Goal: Find specific page/section: Find specific page/section

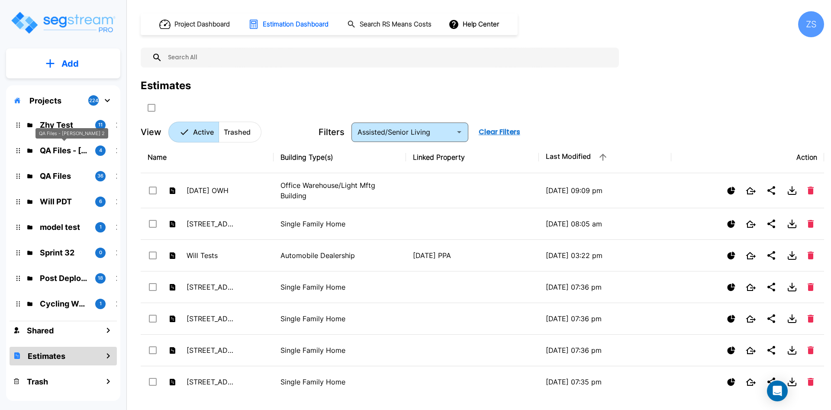
click at [71, 132] on div "QA Files - Emmanuel 2" at bounding box center [71, 133] width 73 height 11
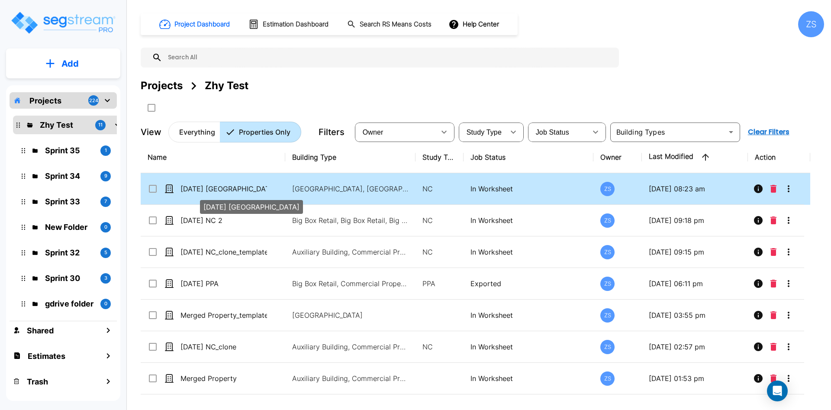
click at [239, 191] on p "[DATE] [GEOGRAPHIC_DATA]" at bounding box center [224, 189] width 87 height 10
checkbox input "true"
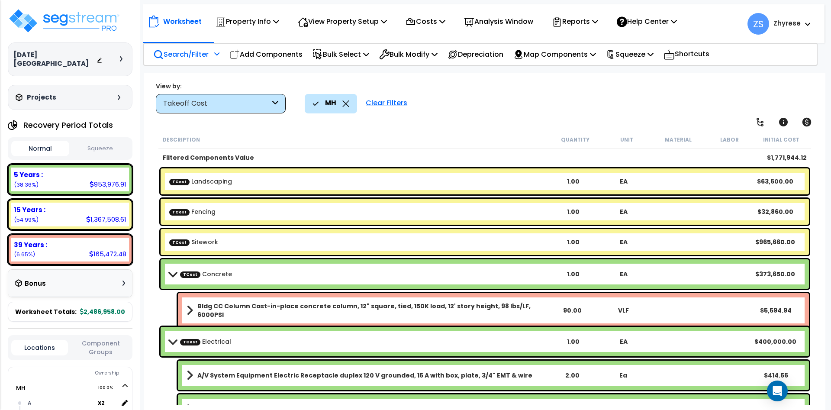
click at [201, 53] on p "Search/Filter" at bounding box center [180, 54] width 55 height 12
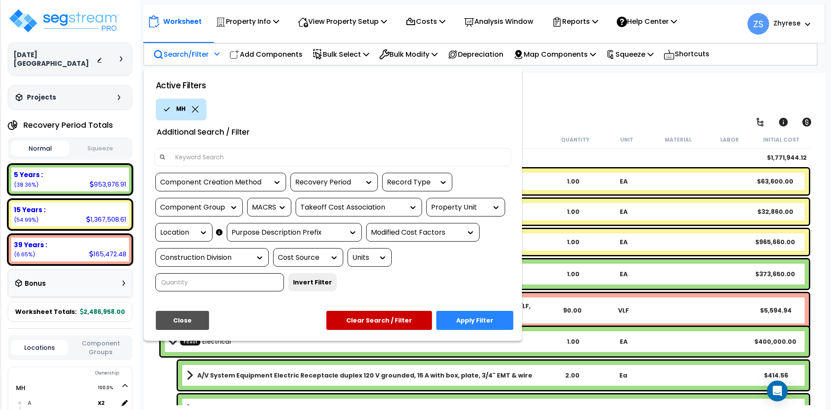
click at [450, 204] on div "Property Unit" at bounding box center [459, 208] width 56 height 10
click at [486, 203] on div "Property Unit" at bounding box center [459, 208] width 56 height 10
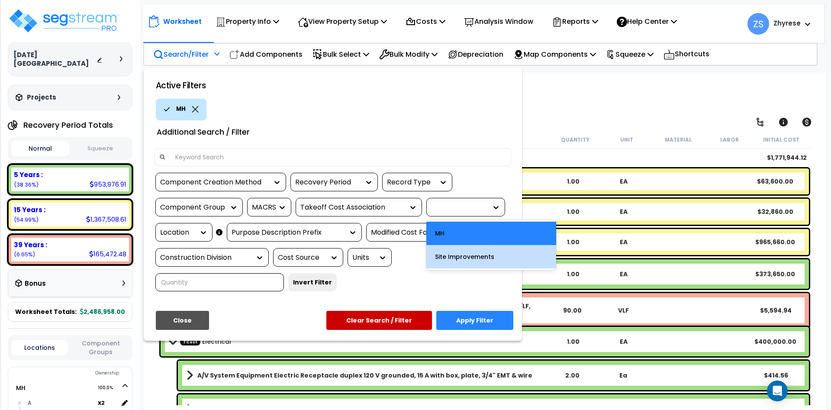
click at [170, 232] on div "Location" at bounding box center [177, 233] width 35 height 10
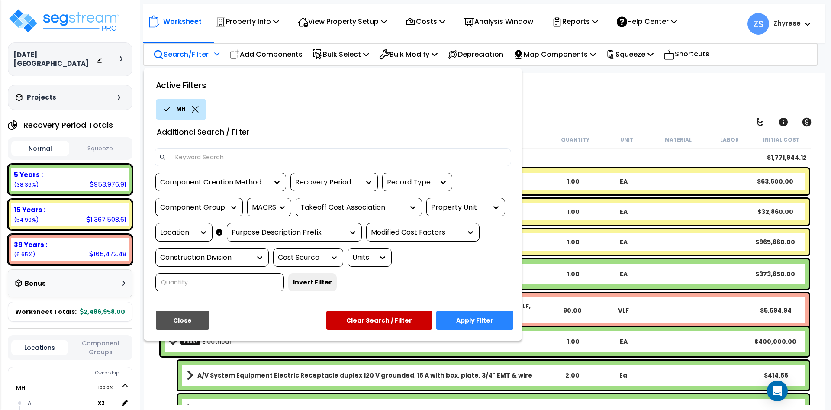
click at [170, 231] on div "Location" at bounding box center [177, 233] width 35 height 10
click at [488, 201] on div at bounding box center [493, 207] width 13 height 18
click at [487, 208] on div at bounding box center [493, 207] width 13 height 9
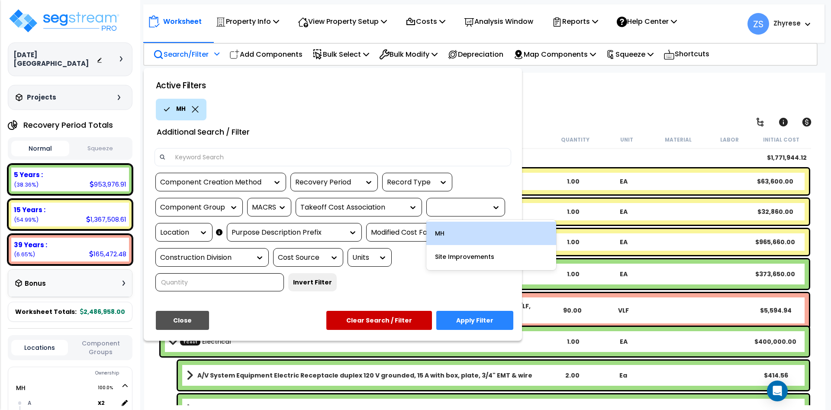
click at [477, 234] on div "MH" at bounding box center [491, 233] width 130 height 23
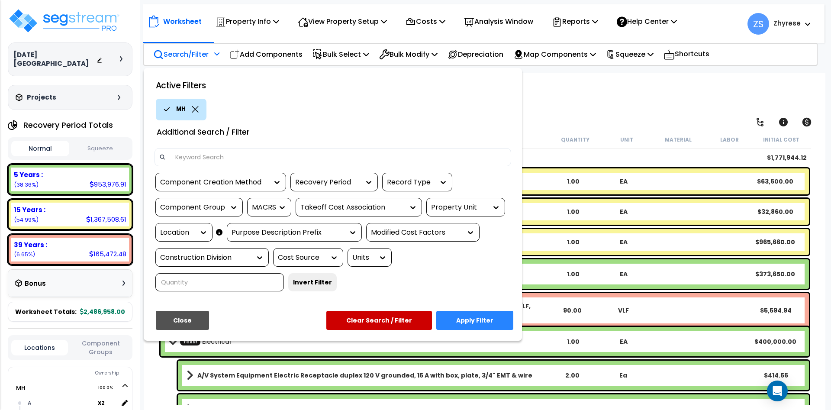
click at [181, 233] on div "Location" at bounding box center [177, 233] width 35 height 10
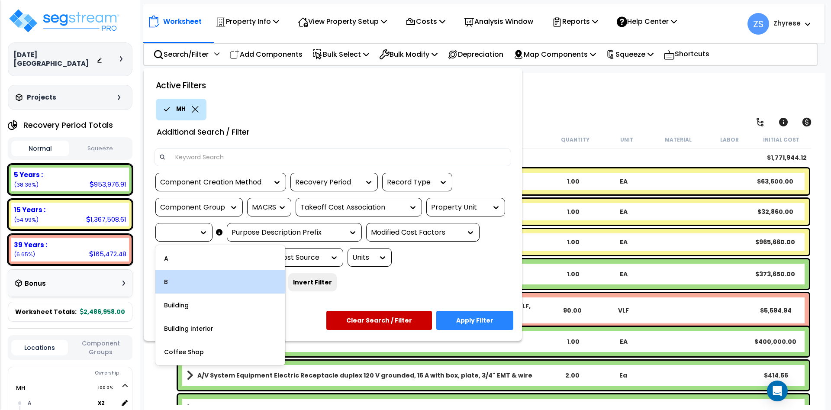
click at [459, 206] on div "Property Unit" at bounding box center [459, 208] width 56 height 10
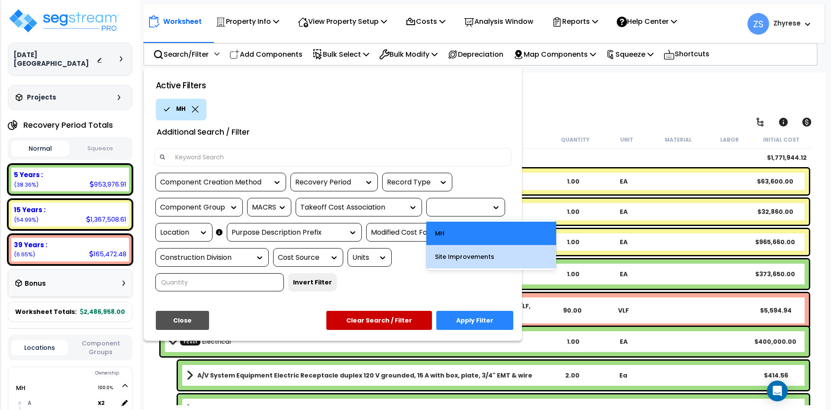
click at [452, 261] on div "Site Improvements" at bounding box center [491, 256] width 130 height 23
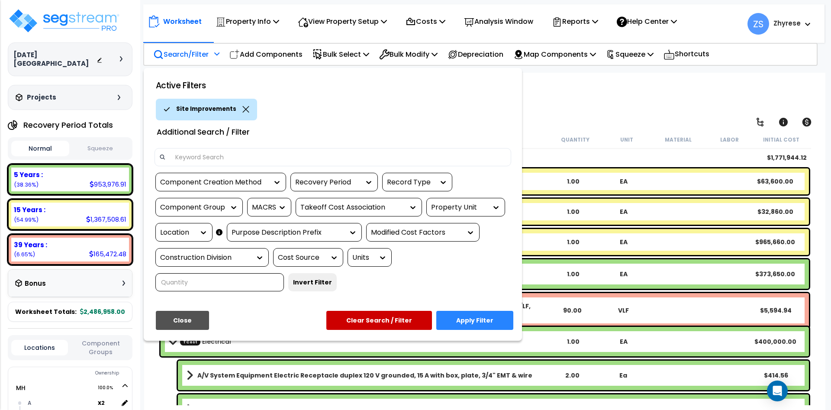
click at [193, 229] on div "Location" at bounding box center [177, 233] width 35 height 10
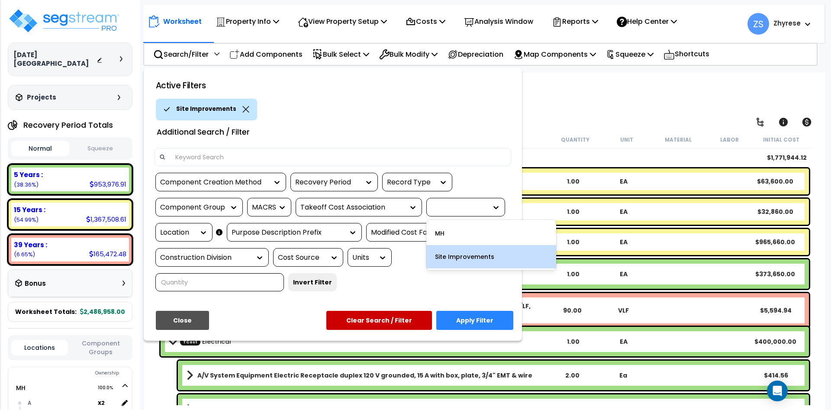
click at [476, 202] on div at bounding box center [465, 207] width 79 height 19
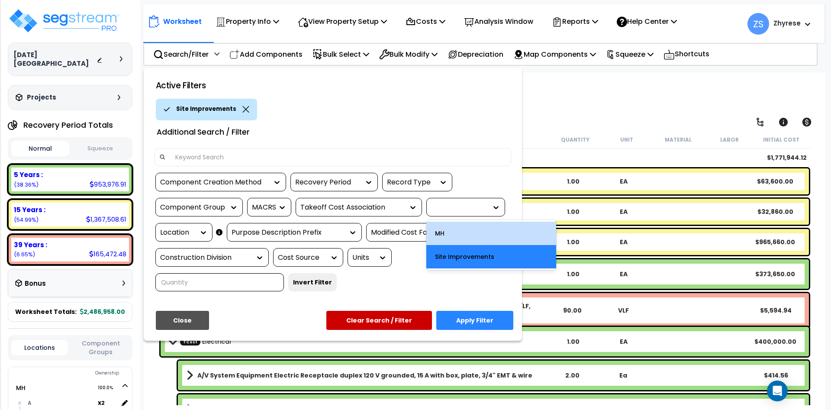
click at [471, 232] on div "MH" at bounding box center [491, 233] width 130 height 23
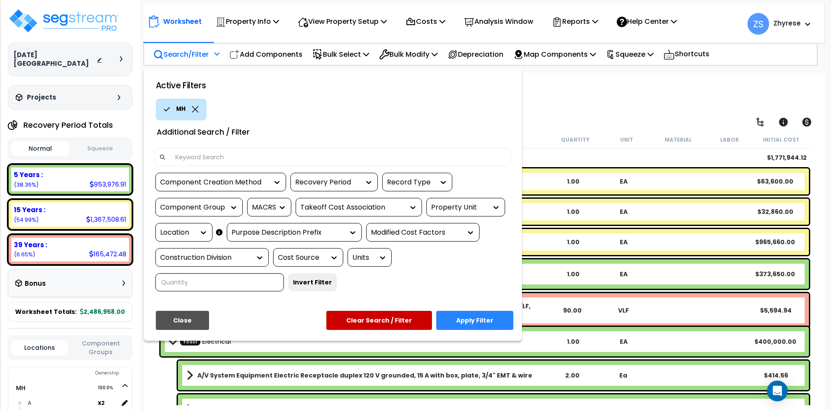
click at [202, 243] on div "Component Creation Method Recovery Period Record Type Component Group MACRS Tak…" at bounding box center [333, 235] width 370 height 125
click at [201, 238] on div at bounding box center [201, 232] width 13 height 18
click at [196, 227] on div at bounding box center [201, 232] width 13 height 18
click at [197, 231] on div at bounding box center [201, 232] width 13 height 9
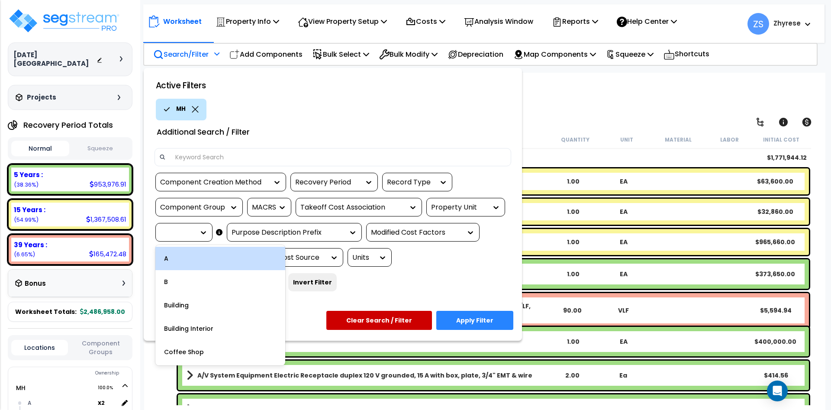
click at [197, 231] on div at bounding box center [201, 232] width 13 height 9
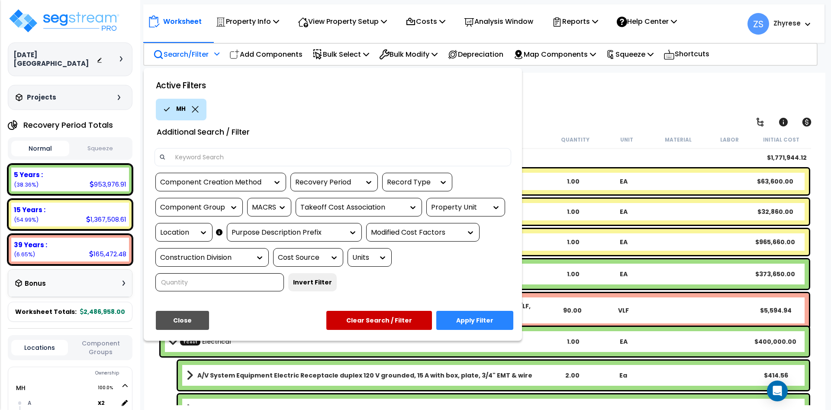
click at [188, 320] on button "Close" at bounding box center [182, 320] width 53 height 19
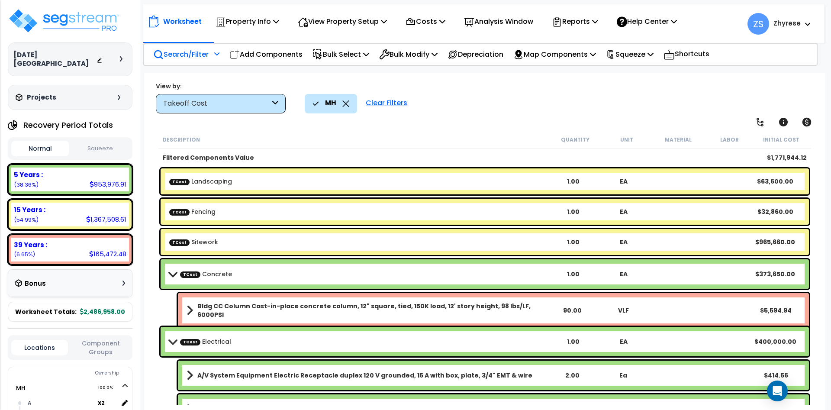
click at [345, 103] on icon at bounding box center [346, 103] width 6 height 6
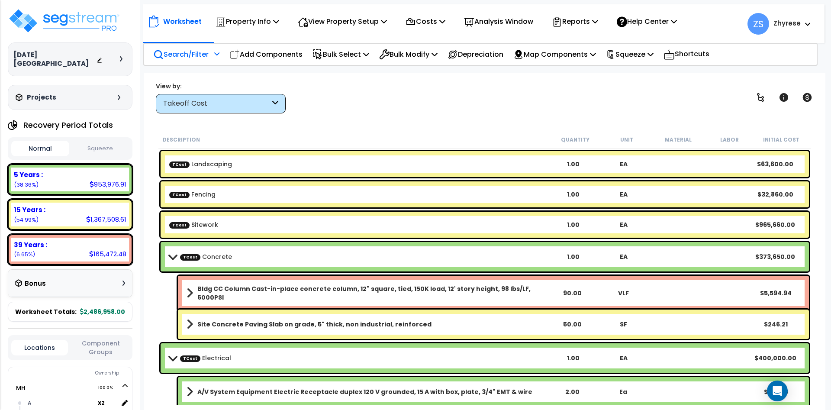
click at [170, 54] on p "Search/Filter" at bounding box center [180, 54] width 55 height 12
click at [202, 51] on p "Search/Filter" at bounding box center [180, 54] width 55 height 12
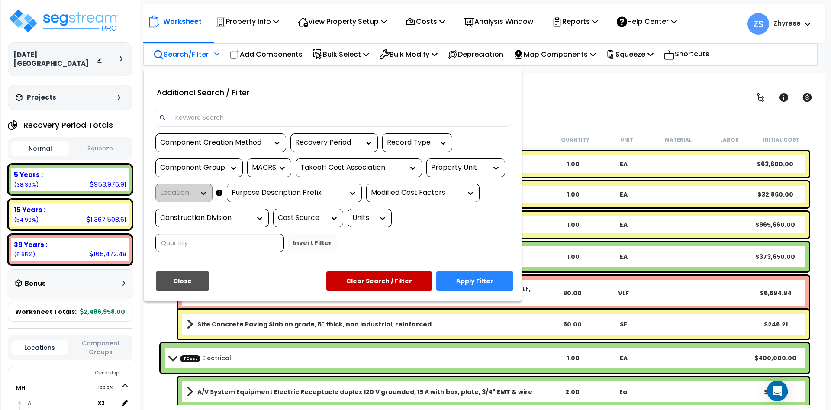
click at [681, 87] on div at bounding box center [415, 205] width 831 height 410
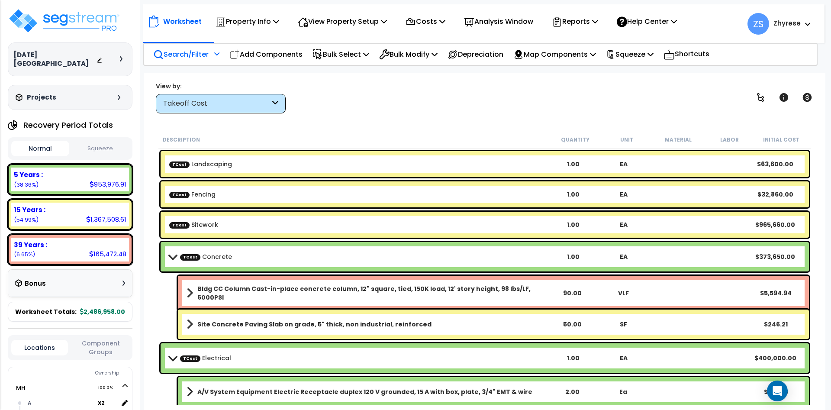
click at [184, 57] on p "Search/Filter" at bounding box center [180, 54] width 55 height 12
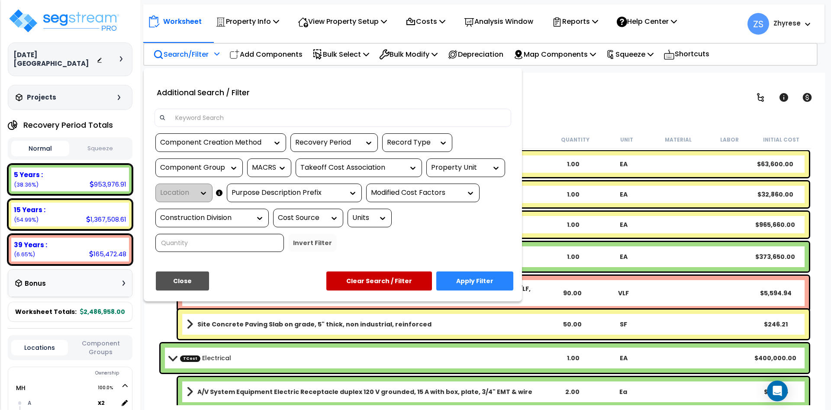
click at [452, 161] on div "Property Unit" at bounding box center [465, 167] width 79 height 19
click at [457, 173] on div "Property Unit" at bounding box center [465, 167] width 79 height 19
click at [460, 167] on div "Property Unit" at bounding box center [459, 168] width 56 height 10
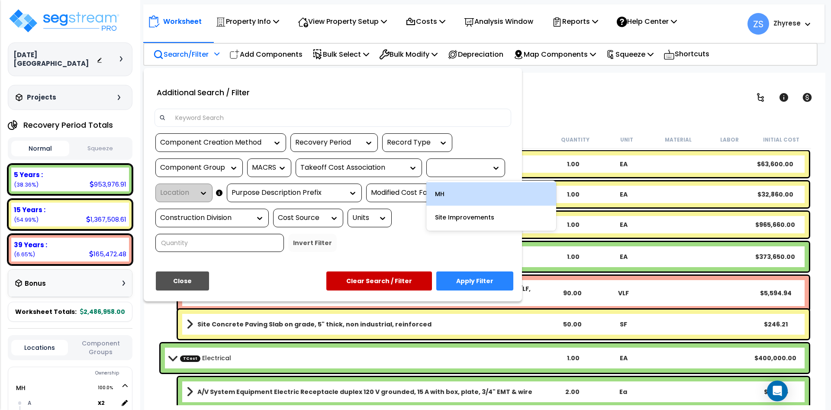
click at [454, 198] on div "MH" at bounding box center [491, 193] width 130 height 23
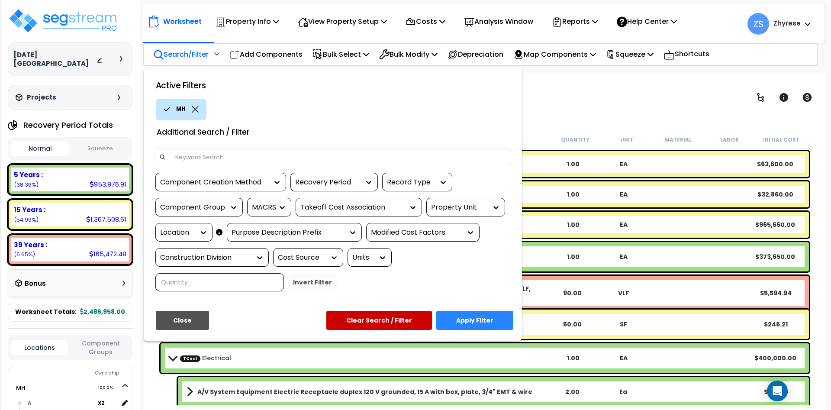
click at [193, 233] on div "Location" at bounding box center [177, 233] width 35 height 10
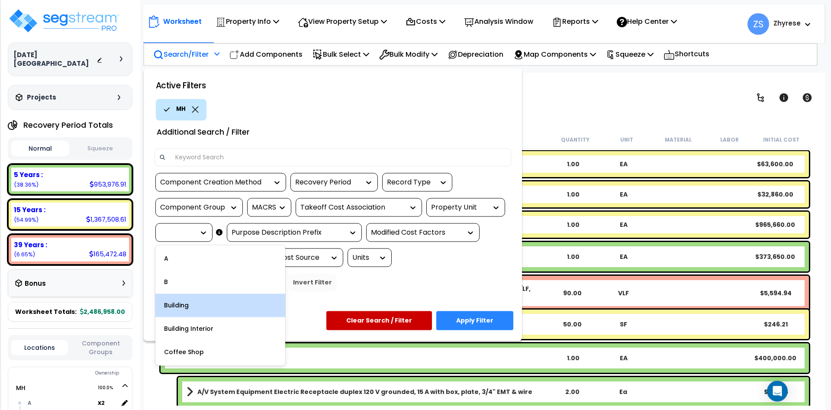
scroll to position [38, 0]
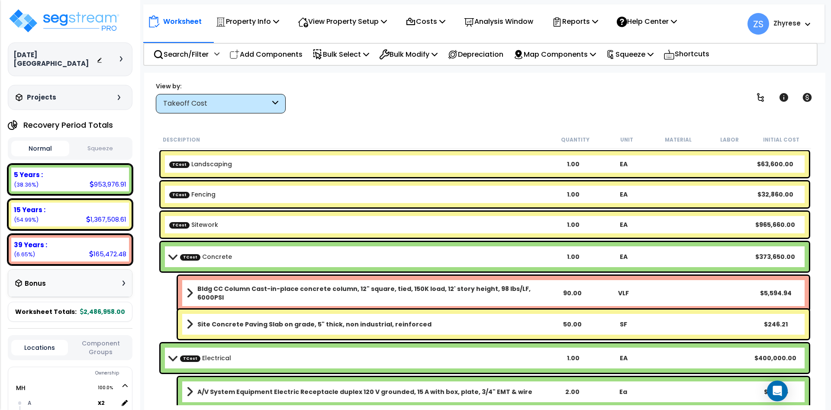
scroll to position [38, 0]
click at [197, 45] on div "Search/Filter Additional Search / Filter" at bounding box center [186, 54] width 66 height 20
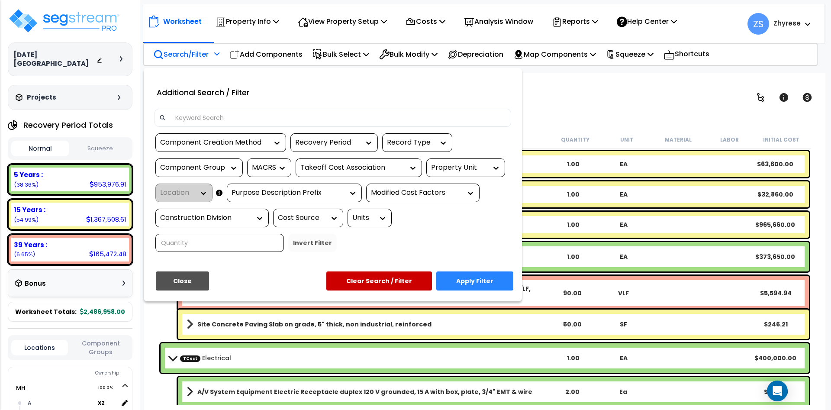
click at [465, 171] on div "Property Unit" at bounding box center [459, 168] width 56 height 10
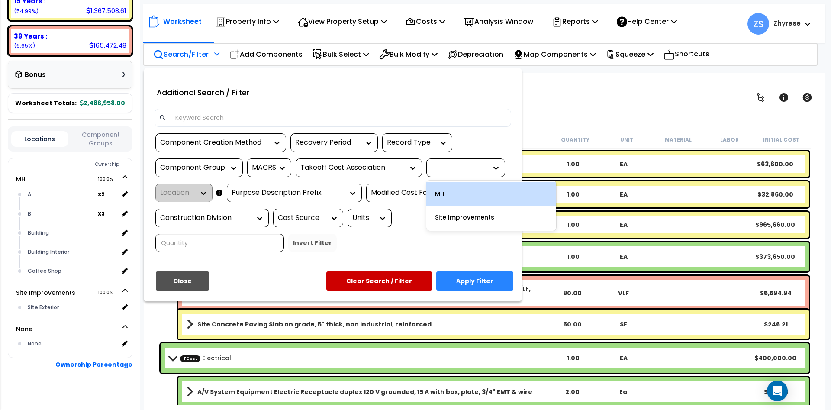
scroll to position [209, 0]
click at [452, 196] on div "MH" at bounding box center [491, 193] width 130 height 23
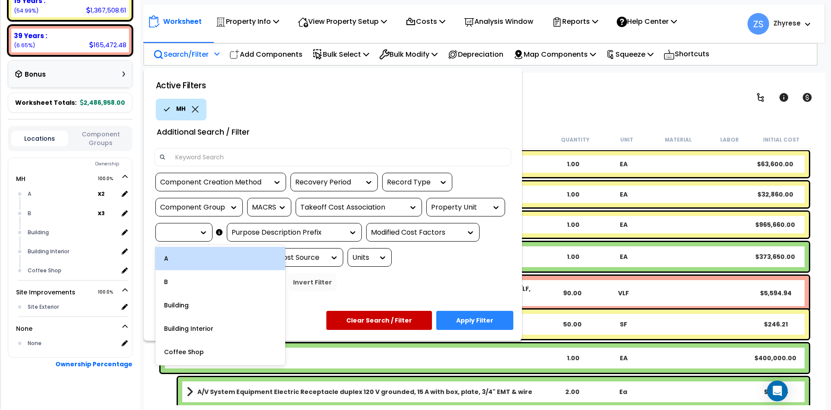
click at [198, 230] on div at bounding box center [201, 232] width 13 height 9
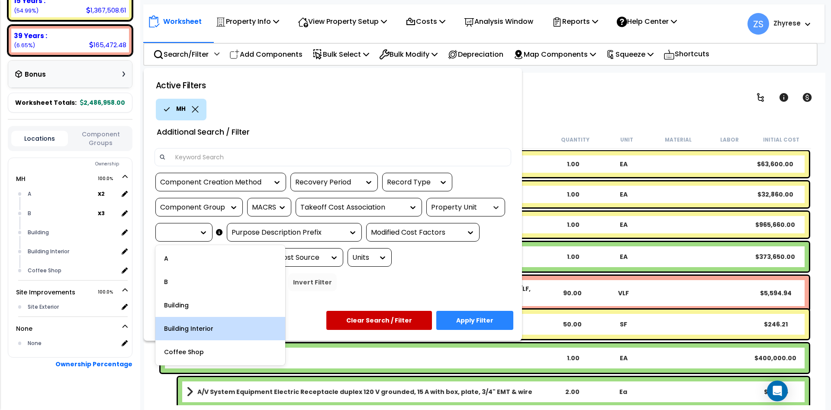
click at [489, 205] on div at bounding box center [493, 207] width 13 height 9
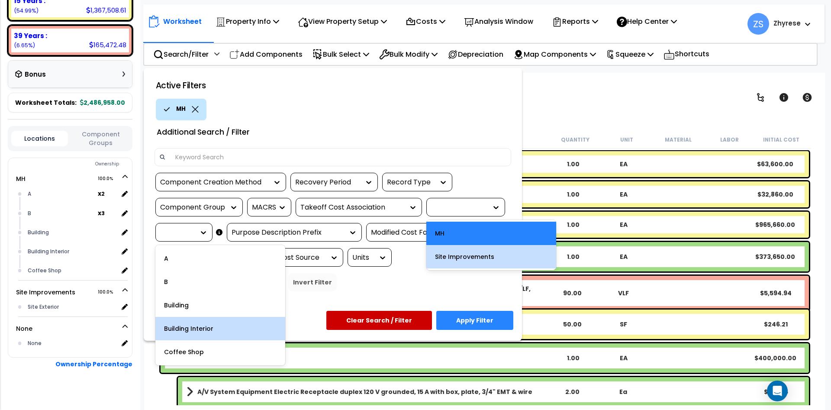
click at [474, 262] on div "Site Improvements" at bounding box center [491, 256] width 130 height 23
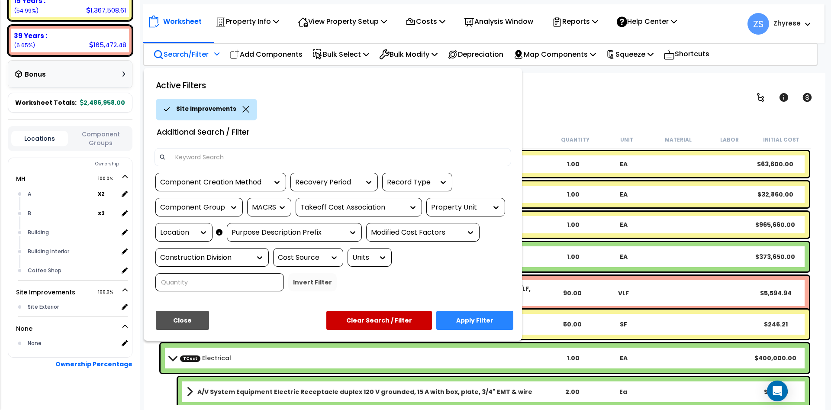
click at [182, 231] on div "Location" at bounding box center [177, 233] width 35 height 10
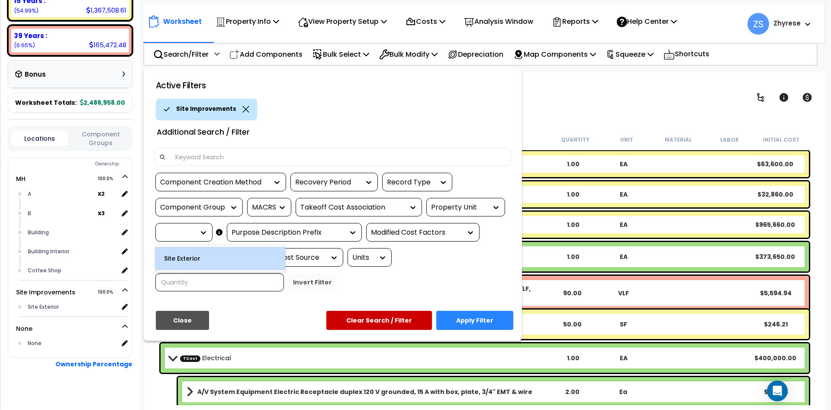
click at [476, 205] on div "Property Unit" at bounding box center [459, 208] width 56 height 10
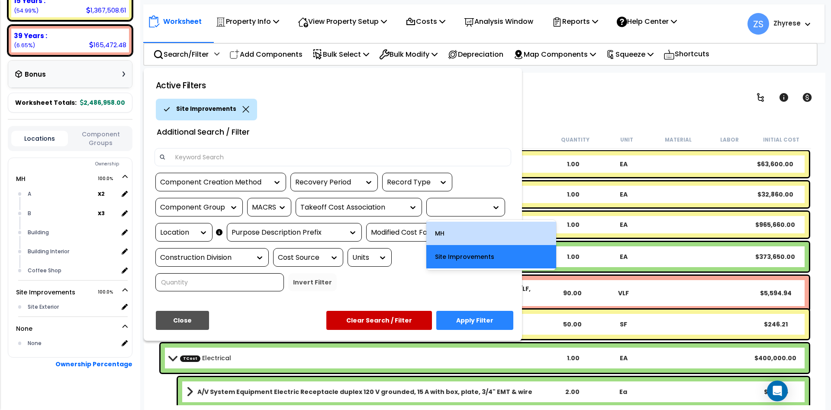
click at [470, 236] on div "MH" at bounding box center [491, 233] width 130 height 23
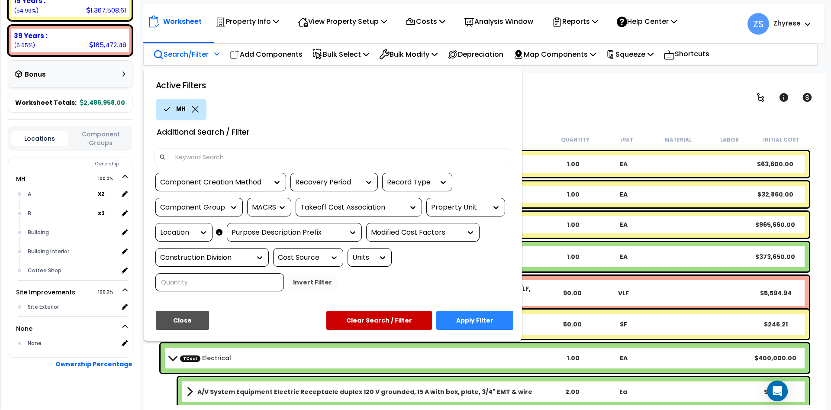
click at [174, 239] on div "Location" at bounding box center [183, 232] width 57 height 19
click at [179, 228] on div "Location" at bounding box center [177, 233] width 35 height 10
